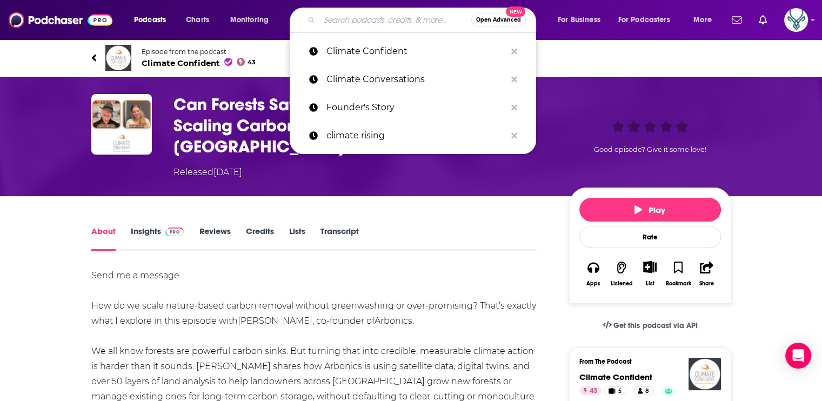
click at [372, 16] on input "Search podcasts, credits, & more..." at bounding box center [395, 19] width 152 height 17
paste input "Entrepreneurs for Impact"
type input "Entrepreneurs for Impact"
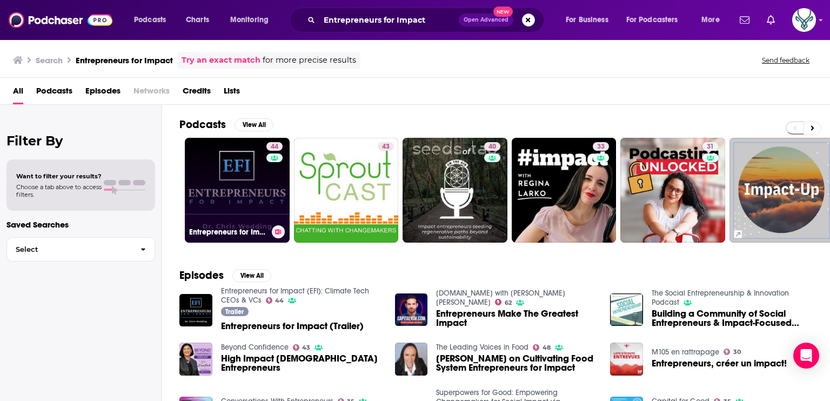
click at [247, 189] on link "44 Entrepreneurs for Impact (EFI): Climate Tech CEOs & VCs" at bounding box center [237, 190] width 105 height 105
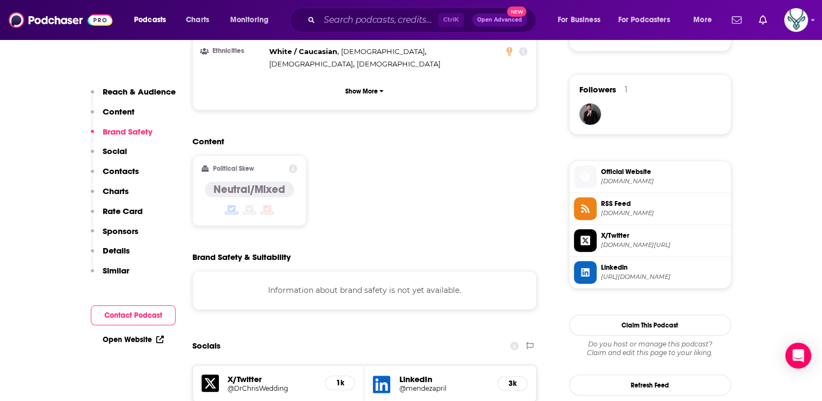
scroll to position [702, 0]
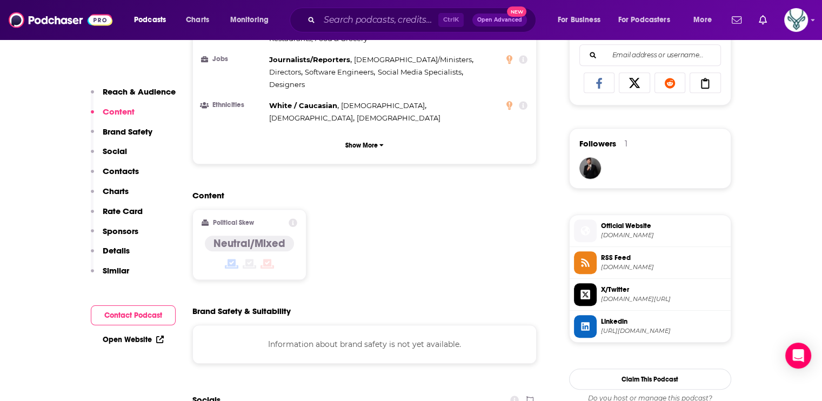
click at [635, 222] on span "Official Website" at bounding box center [663, 226] width 125 height 10
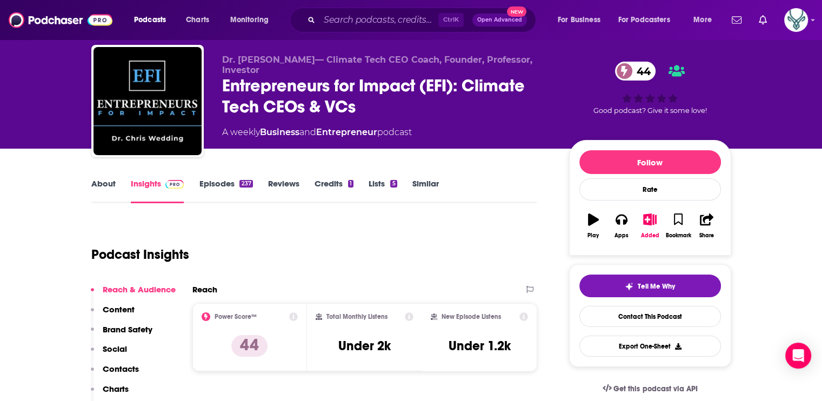
scroll to position [0, 0]
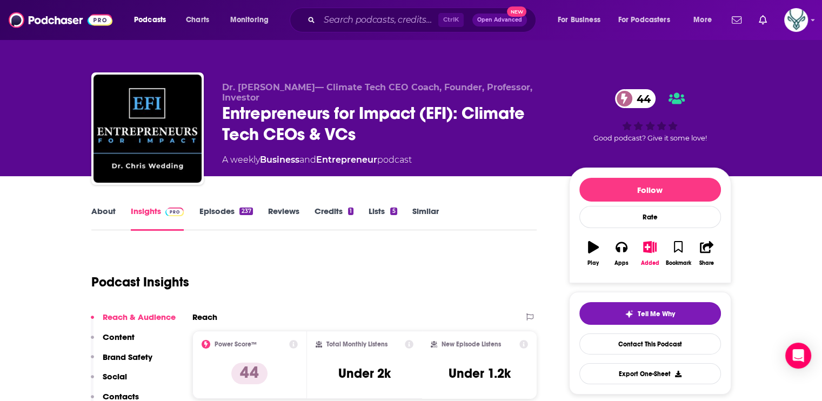
click at [97, 210] on link "About" at bounding box center [103, 218] width 24 height 25
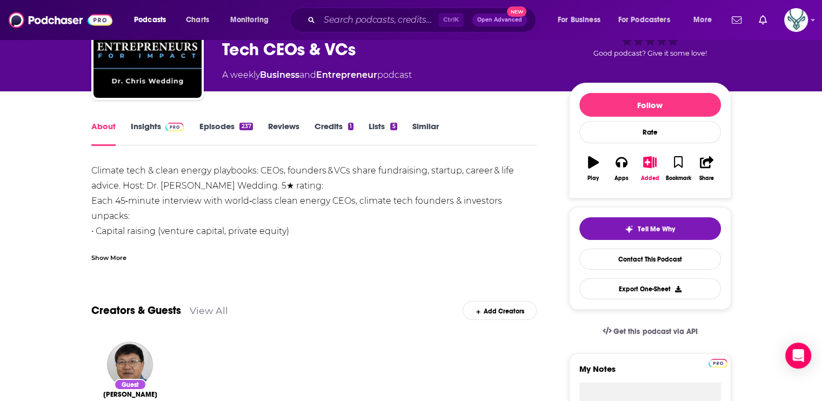
scroll to position [162, 0]
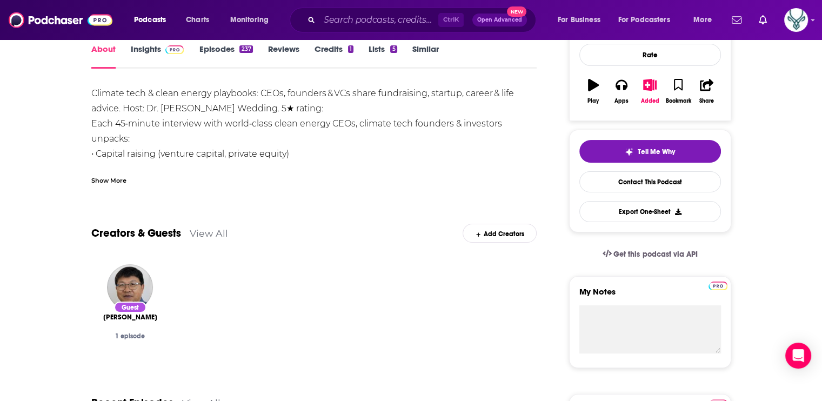
click at [222, 52] on link "Episodes 237" at bounding box center [225, 56] width 53 height 25
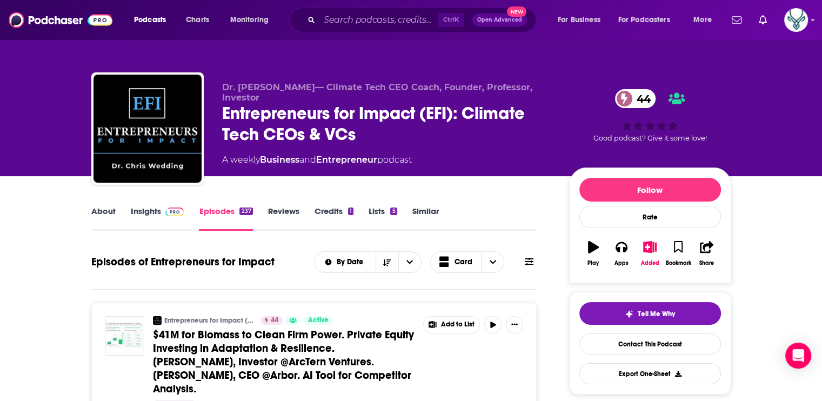
click at [98, 206] on link "About" at bounding box center [103, 218] width 24 height 25
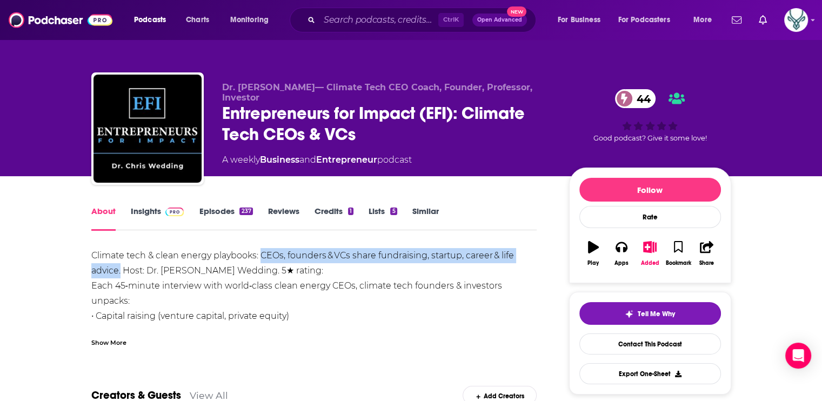
drag, startPoint x: 261, startPoint y: 253, endPoint x: 119, endPoint y: 271, distance: 142.7
click at [119, 271] on div "Climate tech & clean energy playbooks: CEOs, founders & VCs share fundraising, …" at bounding box center [314, 339] width 446 height 182
drag, startPoint x: 119, startPoint y: 271, endPoint x: 106, endPoint y: 271, distance: 13.5
copy div "CEOs, founders & VCs share fundraising, startup, career & life advice."
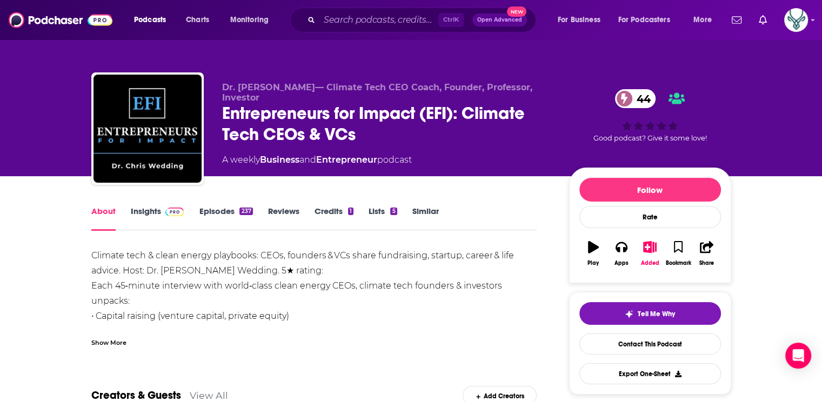
click at [113, 340] on div "Show More" at bounding box center [108, 342] width 35 height 10
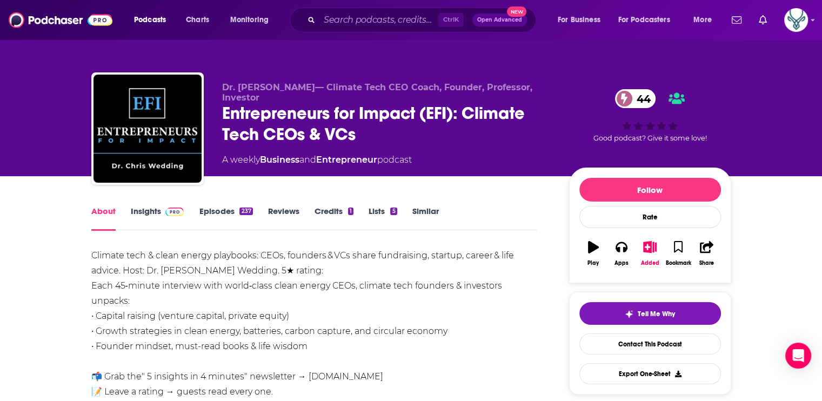
click at [162, 288] on div "Climate tech & clean energy playbooks: CEOs, founders & VCs share fundraising, …" at bounding box center [314, 339] width 446 height 182
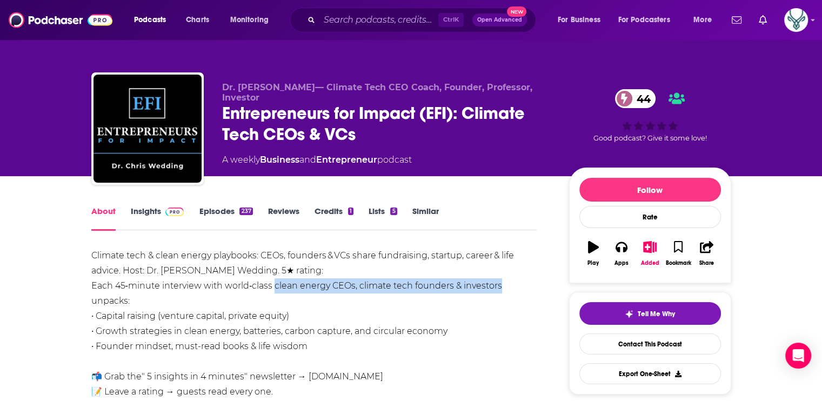
drag, startPoint x: 273, startPoint y: 284, endPoint x: 502, endPoint y: 286, distance: 229.1
click at [502, 286] on div "Climate tech & clean energy playbooks: CEOs, founders & VCs share fundraising, …" at bounding box center [314, 339] width 446 height 182
drag, startPoint x: 502, startPoint y: 286, endPoint x: 457, endPoint y: 283, distance: 45.5
copy div "clean energy CEOs, climate tech founders & investors"
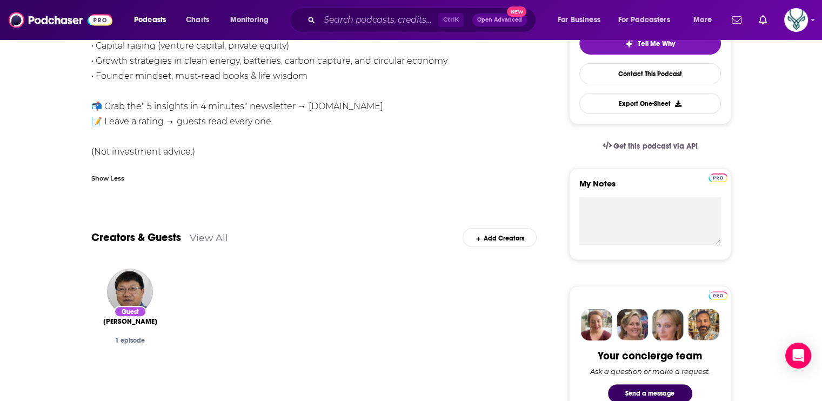
scroll to position [54, 0]
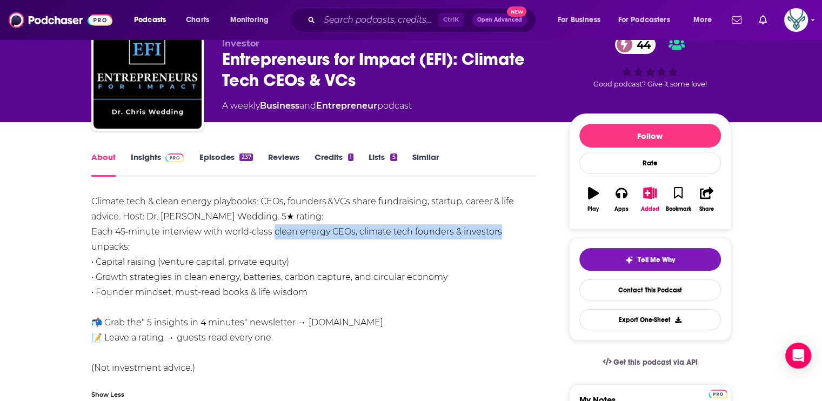
click at [231, 156] on link "Episodes 237" at bounding box center [225, 164] width 53 height 25
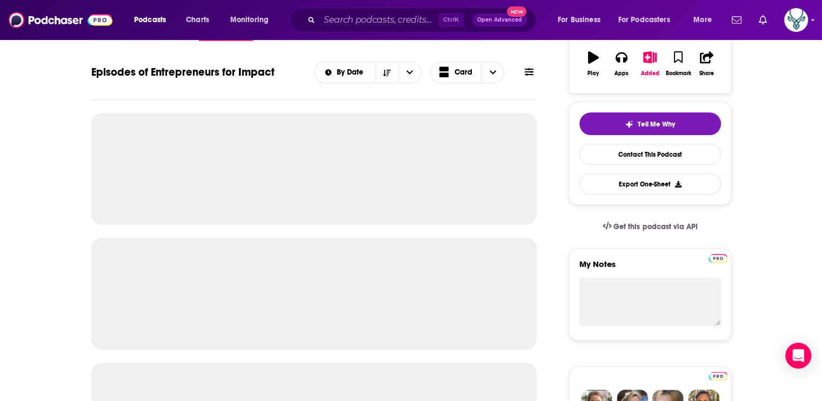
scroll to position [162, 0]
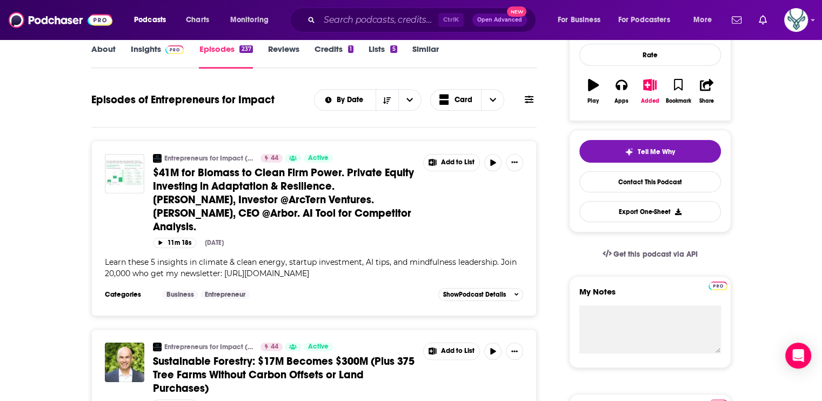
click at [297, 180] on span "$41M for Biomass to Clean Firm Power. Private Equity Investing in Adaptation & …" at bounding box center [283, 200] width 261 height 68
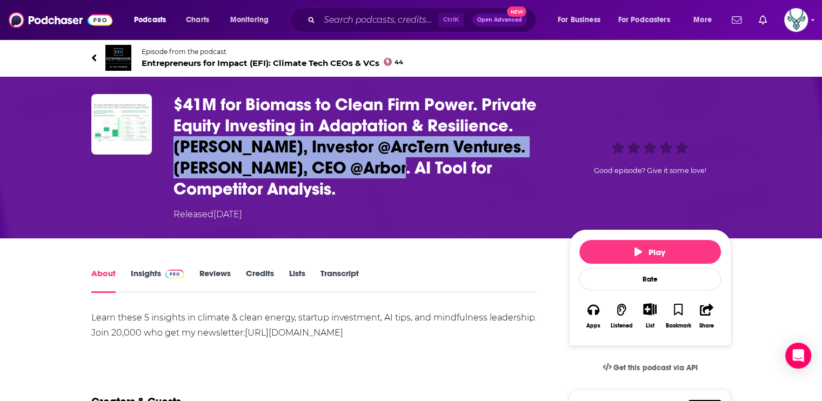
drag, startPoint x: 174, startPoint y: 145, endPoint x: 381, endPoint y: 164, distance: 208.3
click at [381, 164] on h1 "$41M for Biomass to Clean Firm Power. Private Equity Investing in Adaptation & …" at bounding box center [362, 146] width 378 height 105
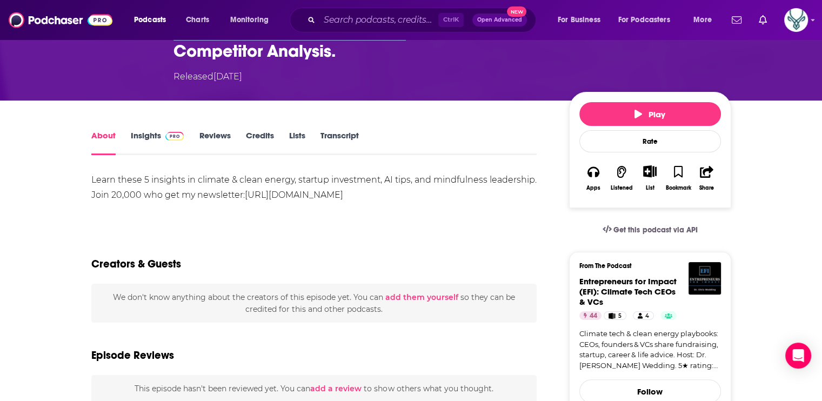
scroll to position [432, 0]
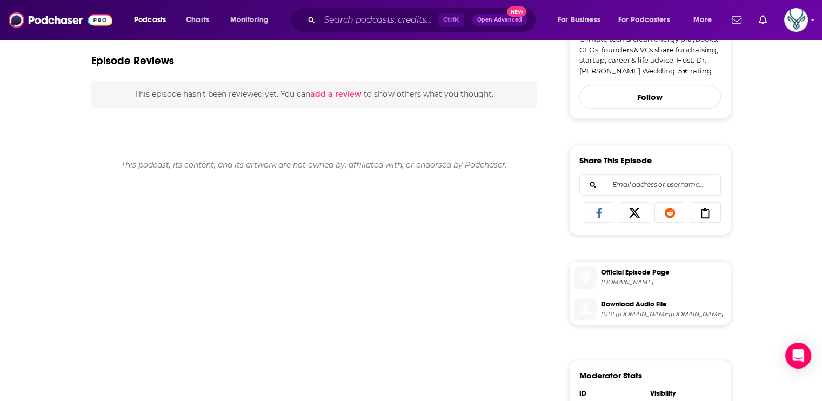
drag, startPoint x: 630, startPoint y: 274, endPoint x: 538, endPoint y: 243, distance: 97.7
click at [538, 243] on div "About Insights Reviews Credits Lists Transcript Learn these 5 insights in clima…" at bounding box center [321, 253] width 495 height 839
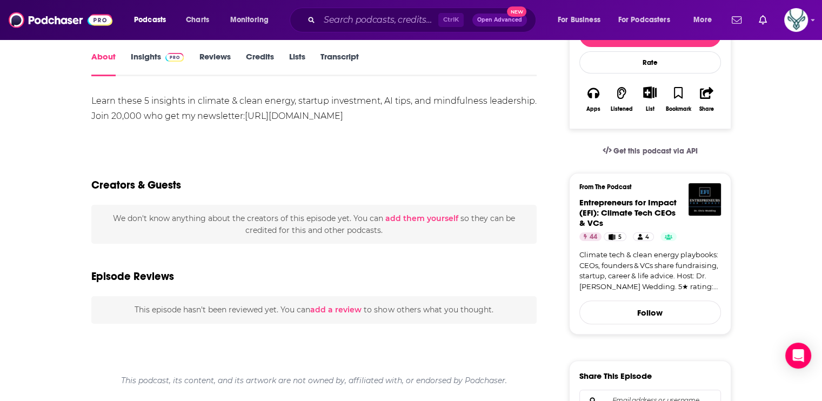
scroll to position [216, 0]
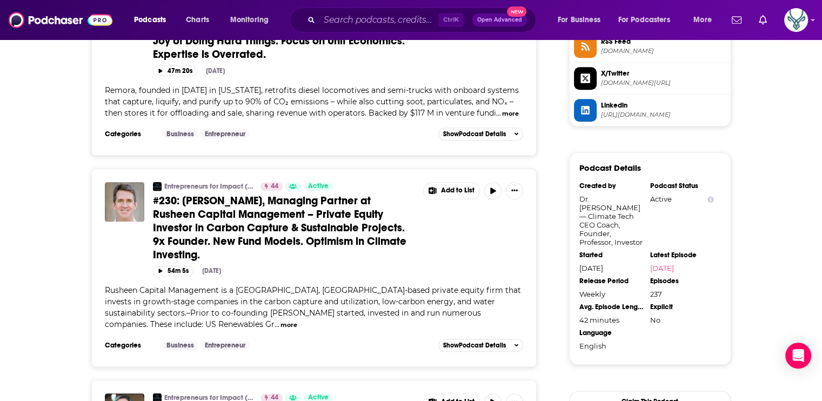
scroll to position [864, 0]
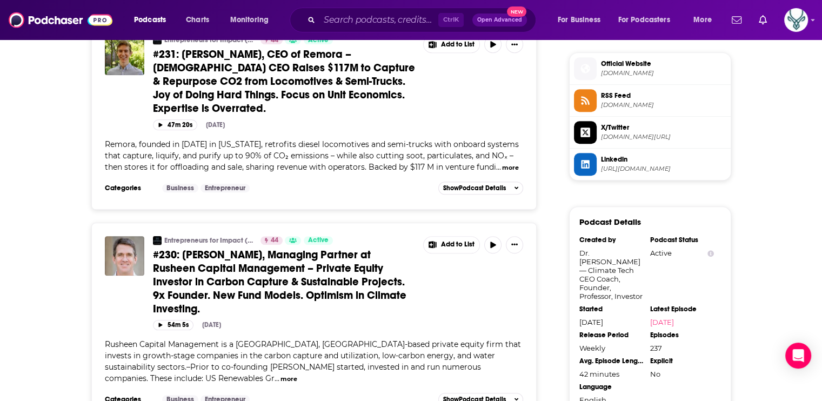
click at [650, 68] on span "Official Website [DOMAIN_NAME]" at bounding box center [661, 68] width 130 height 22
